Goal: Task Accomplishment & Management: Use online tool/utility

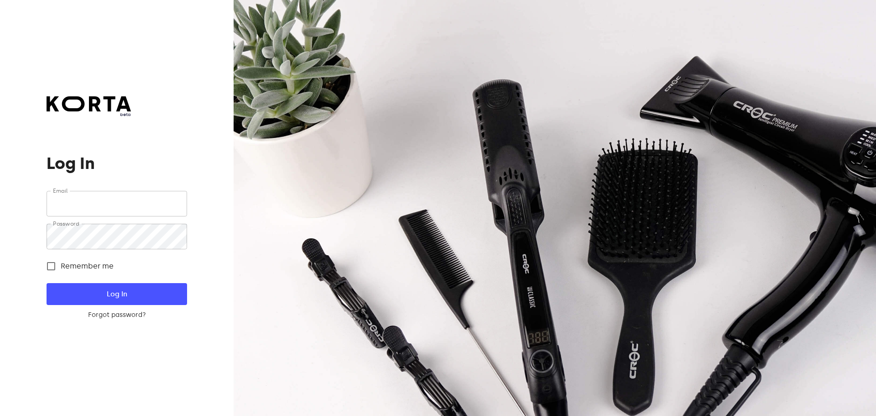
type input "[EMAIL_ADDRESS][DOMAIN_NAME]"
click at [147, 299] on span "Log In" at bounding box center [116, 294] width 111 height 12
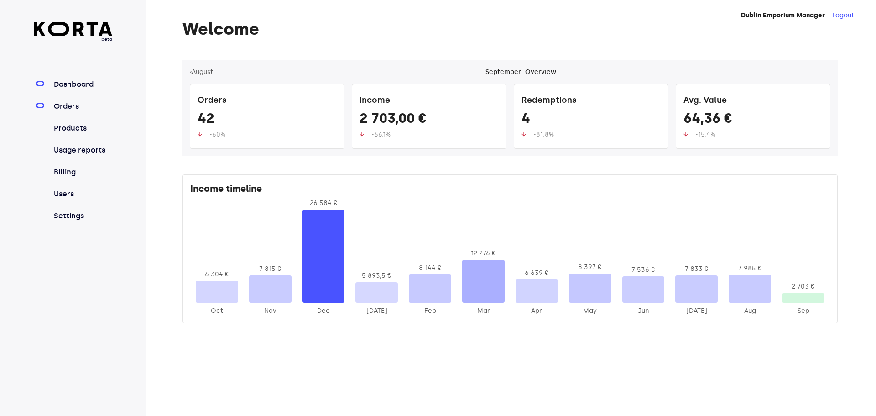
click at [71, 110] on link "Orders" at bounding box center [82, 106] width 61 height 11
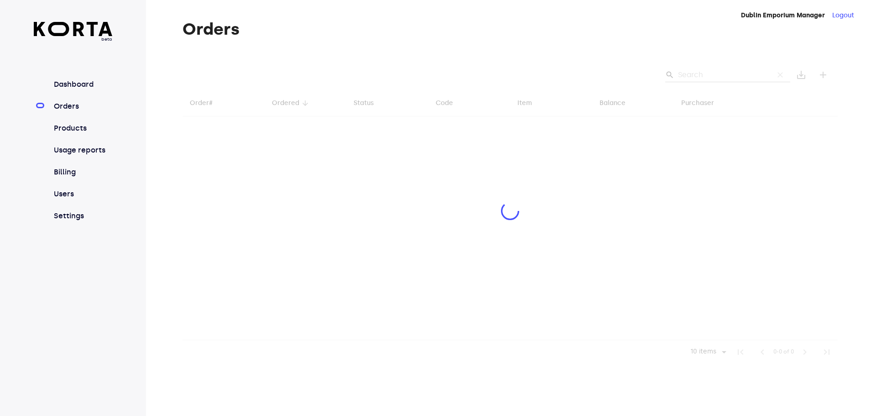
click at [65, 104] on link "Orders" at bounding box center [82, 106] width 61 height 11
click at [701, 72] on div at bounding box center [509, 211] width 655 height 303
click at [698, 73] on div at bounding box center [509, 211] width 655 height 303
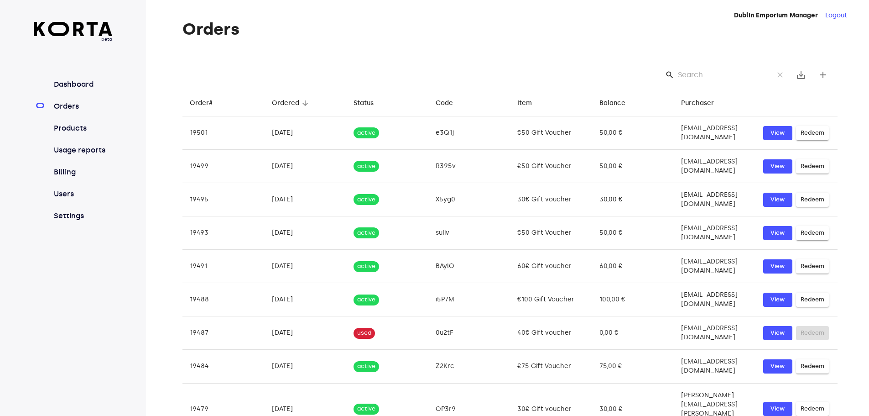
click at [701, 76] on input "Search" at bounding box center [722, 75] width 88 height 15
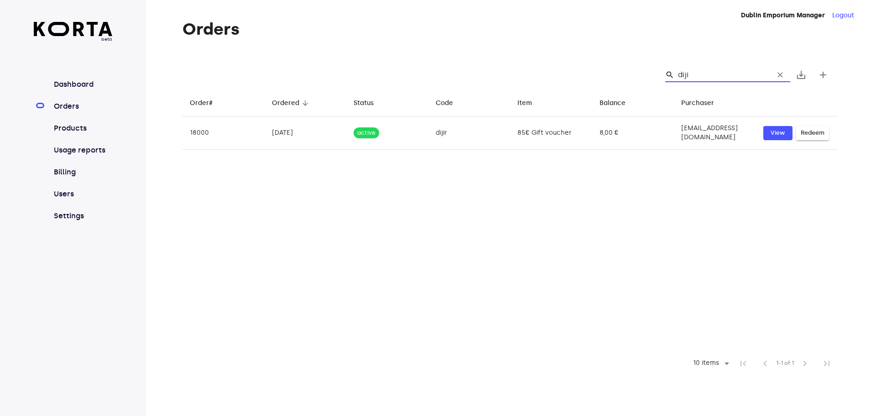
type input "dijir"
drag, startPoint x: 695, startPoint y: 76, endPoint x: 674, endPoint y: 76, distance: 21.4
click at [674, 76] on div "search dijir clear" at bounding box center [727, 75] width 125 height 15
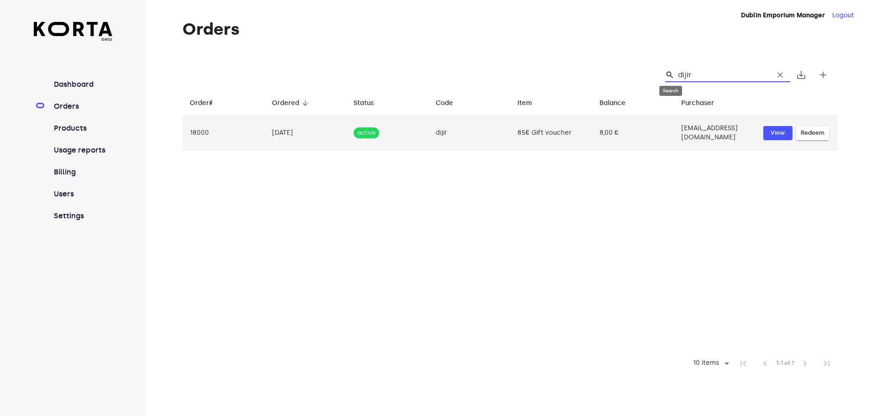
click at [811, 129] on span "Redeem" at bounding box center [812, 133] width 24 height 10
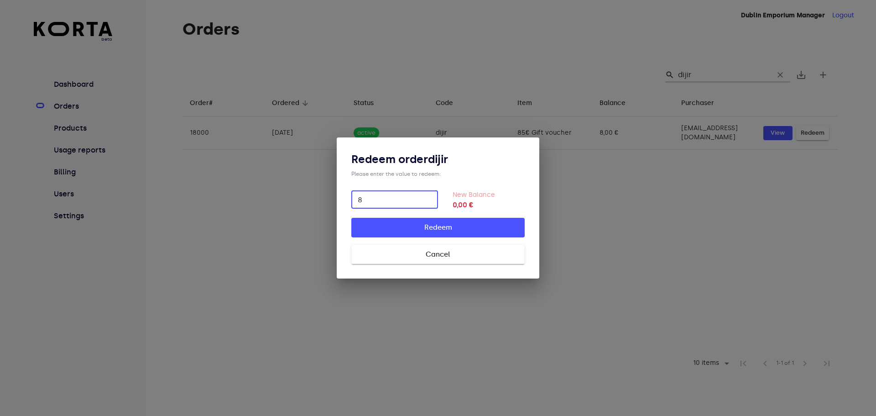
type input "8"
click at [478, 224] on span "Redeem" at bounding box center [438, 227] width 144 height 12
